Goal: Obtain resource: Obtain resource

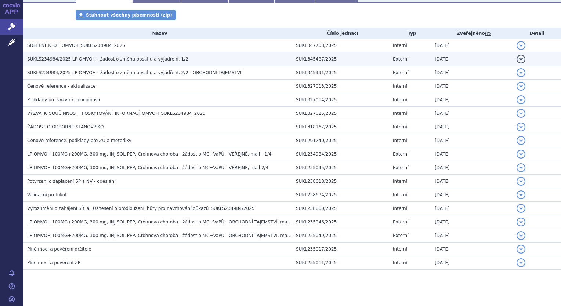
scroll to position [144, 0]
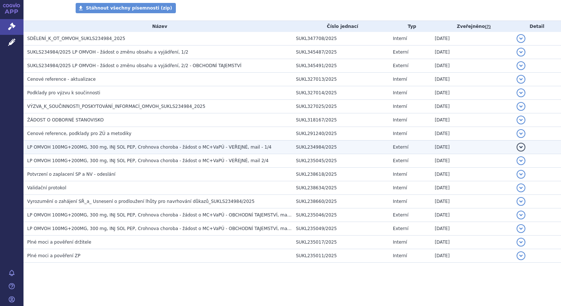
click at [168, 148] on span "LP OMVOH 100MG+200MG, 300 mg, INJ SOL PEP, Crohnova choroba - žádost o MC+VaPÚ …" at bounding box center [149, 147] width 244 height 5
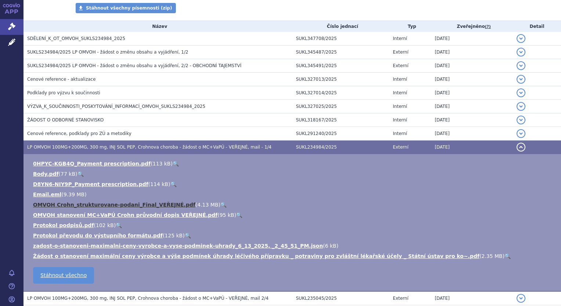
click at [107, 207] on link "OMVOH Crohn_strukturovane-podani_Final_VEŘEJNÉ.pdf" at bounding box center [114, 205] width 162 height 6
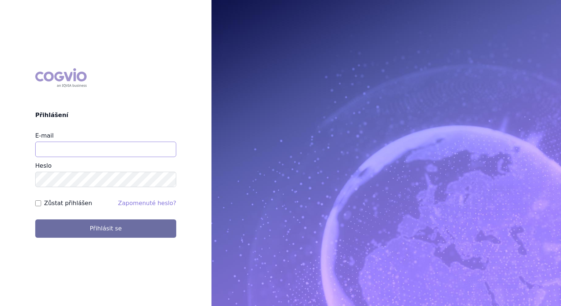
click at [114, 156] on input "E-mail" at bounding box center [105, 149] width 141 height 15
type input "balint.pasztor@lilly.com"
click at [35, 219] on button "Přihlásit se" at bounding box center [105, 228] width 141 height 18
click at [34, 206] on div "COGVIO Přihlášení E-mail balint.pasztor@lilly.com Heslo Zůstat přihlášen Zapome…" at bounding box center [105, 152] width 211 height 181
click at [37, 205] on input "Zůstat přihlášen" at bounding box center [38, 203] width 6 height 6
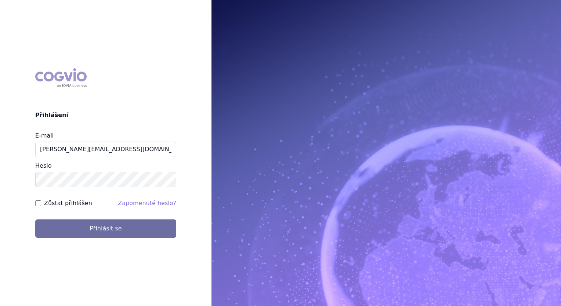
checkbox input "true"
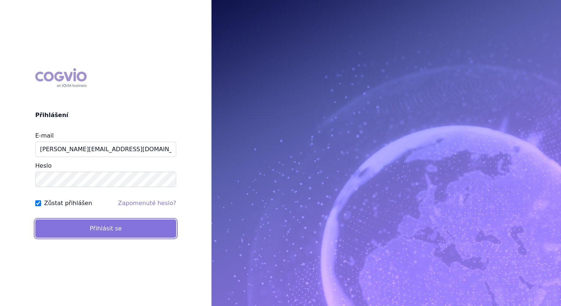
click at [69, 232] on button "Přihlásit se" at bounding box center [105, 228] width 141 height 18
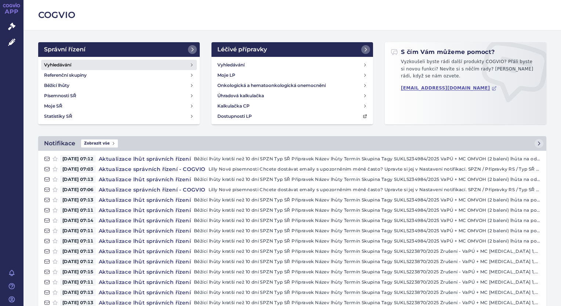
click at [122, 62] on link "Vyhledávání" at bounding box center [119, 65] width 156 height 10
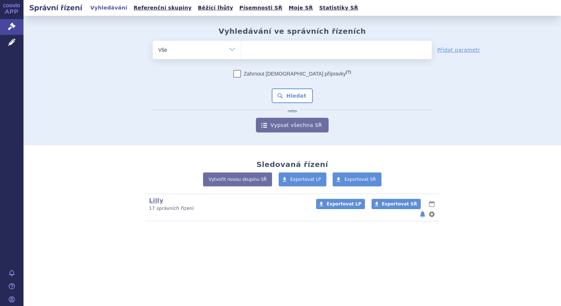
click at [289, 49] on ul at bounding box center [336, 48] width 190 height 15
click at [241, 49] on select at bounding box center [241, 49] width 0 height 18
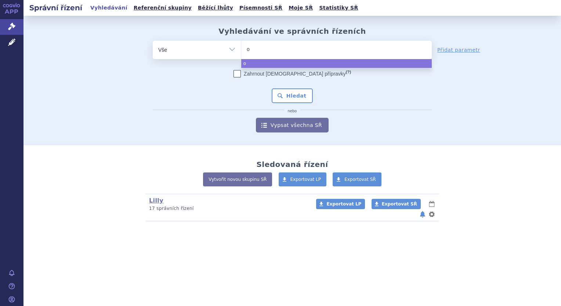
type input "om"
type input "omv"
type input "omvo"
type input "omvoh"
select select "omvoh"
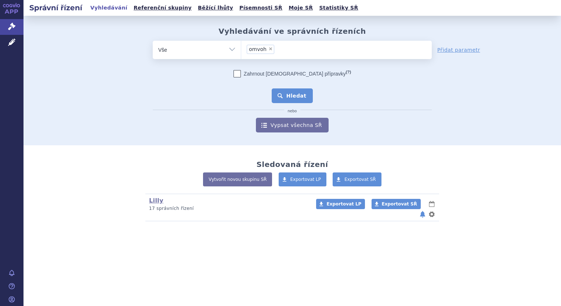
click at [290, 93] on button "Hledat" at bounding box center [291, 95] width 41 height 15
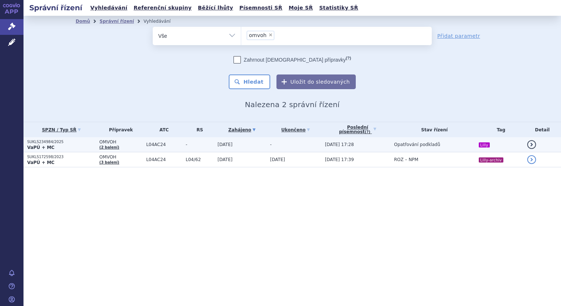
click at [94, 143] on p "SUKLS234984/2025" at bounding box center [61, 141] width 69 height 5
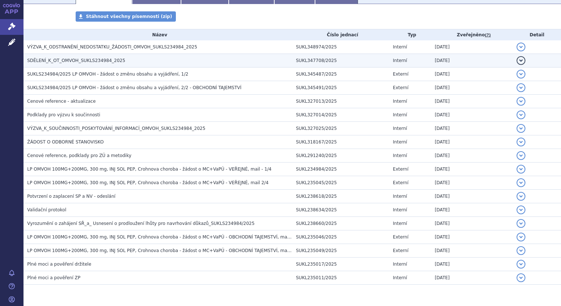
scroll to position [157, 0]
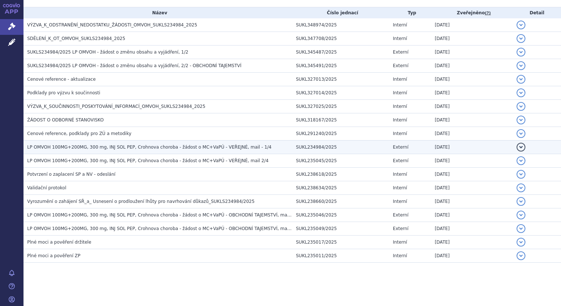
click at [97, 145] on span "LP OMVOH 100MG+200MG, 300 mg, INJ SOL PEP, Crohnova choroba - žádost o MC+VaPÚ …" at bounding box center [149, 147] width 244 height 5
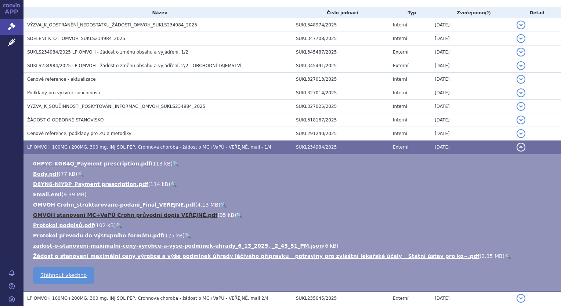
click at [114, 216] on link "OMVOH stanovení MC+VaPÚ Crohn průvodní dopis VEŘEJNÉ.pdf" at bounding box center [125, 215] width 184 height 6
